Goal: Find specific page/section: Locate a particular part of the current website

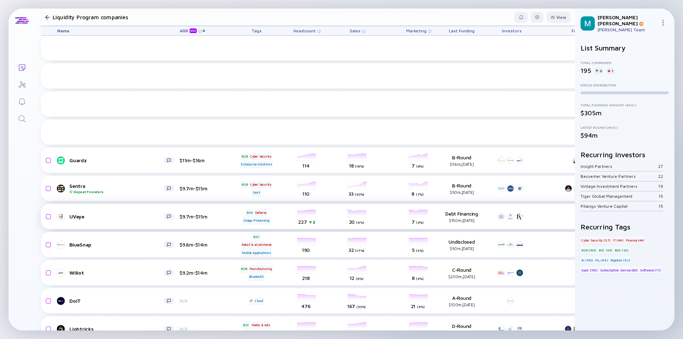
scroll to position [3316, 0]
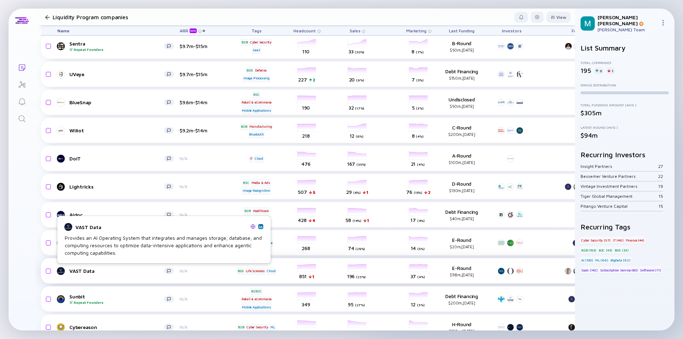
drag, startPoint x: 116, startPoint y: 271, endPoint x: 128, endPoint y: 272, distance: 12.1
click at [116, 271] on div "VAST Data" at bounding box center [116, 271] width 95 height 6
click at [128, 272] on div "VAST Data" at bounding box center [116, 271] width 95 height 6
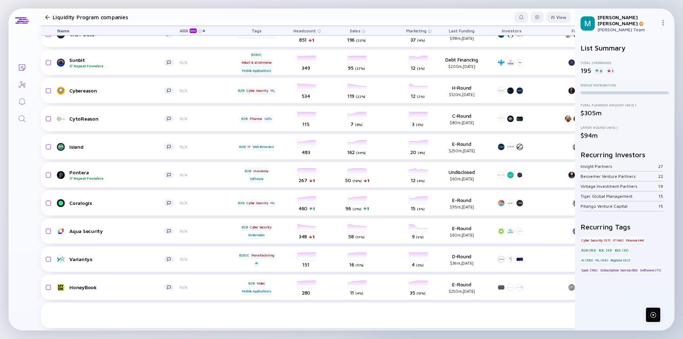
scroll to position [3517, 0]
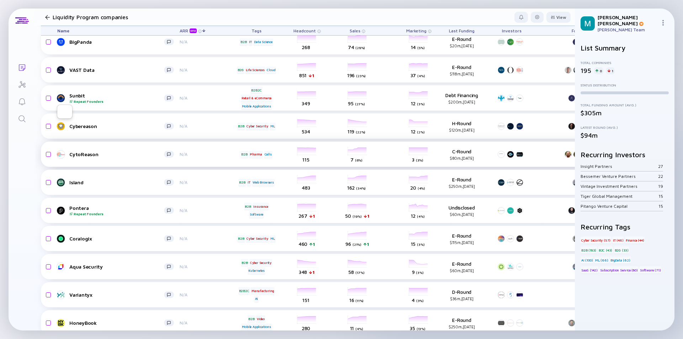
click at [103, 152] on div "CytoReason" at bounding box center [116, 154] width 95 height 6
click at [100, 128] on div "Cybereason" at bounding box center [116, 126] width 95 height 6
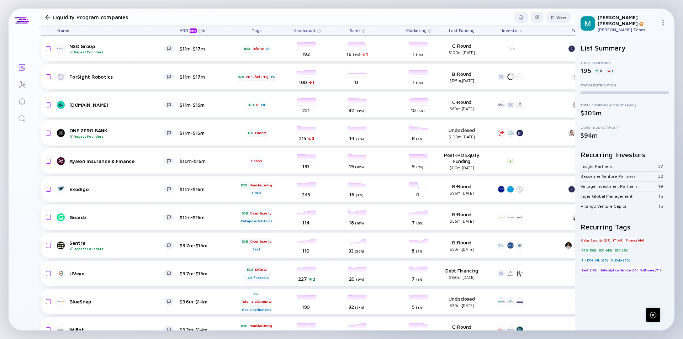
scroll to position [3437, 0]
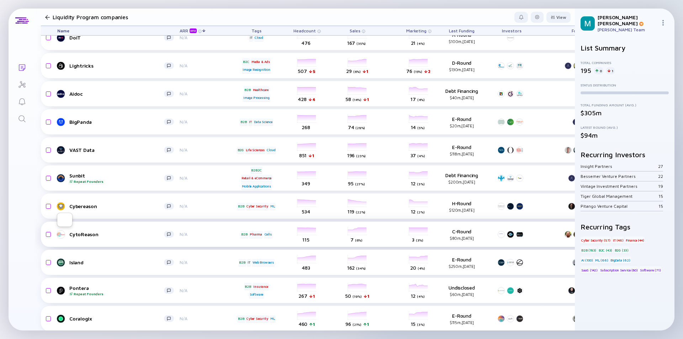
click at [123, 237] on div "CytoReason" at bounding box center [116, 234] width 95 height 6
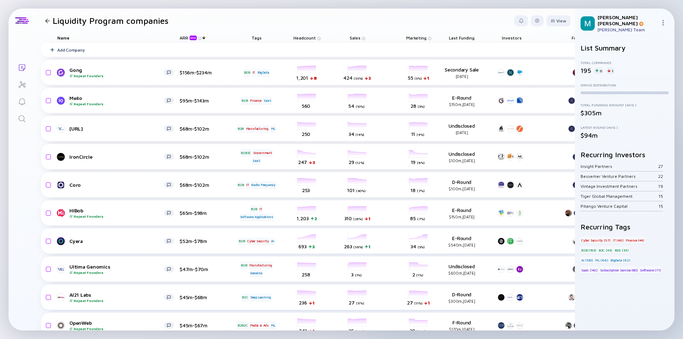
click at [20, 119] on icon "Search" at bounding box center [22, 119] width 9 height 9
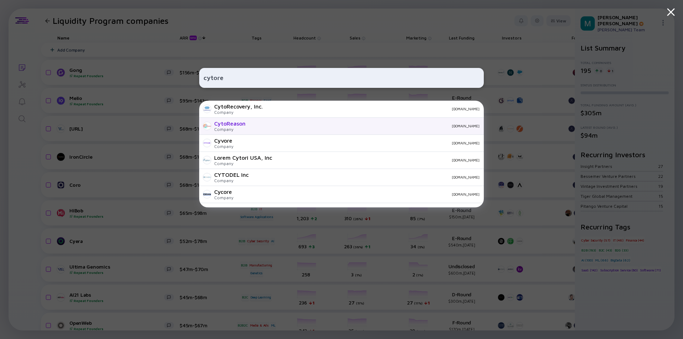
type input "cytore"
click at [227, 124] on div "CytoReason" at bounding box center [229, 123] width 31 height 6
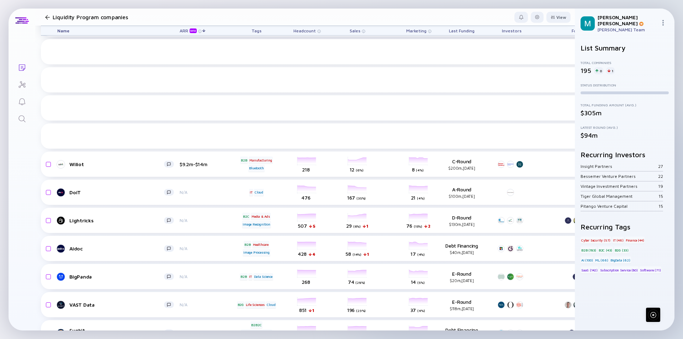
scroll to position [3614, 0]
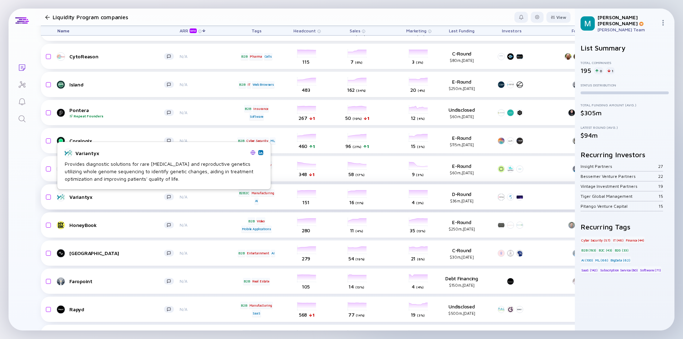
click at [109, 198] on div "Variantyx" at bounding box center [116, 197] width 95 height 6
